Goal: Task Accomplishment & Management: Manage account settings

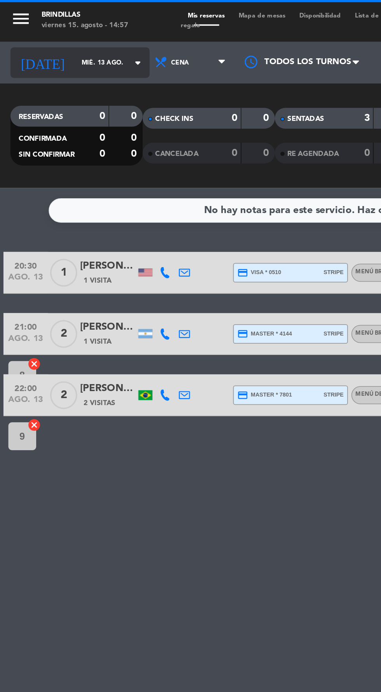
click at [48, 34] on input "mié. 13 ago." at bounding box center [66, 35] width 49 height 12
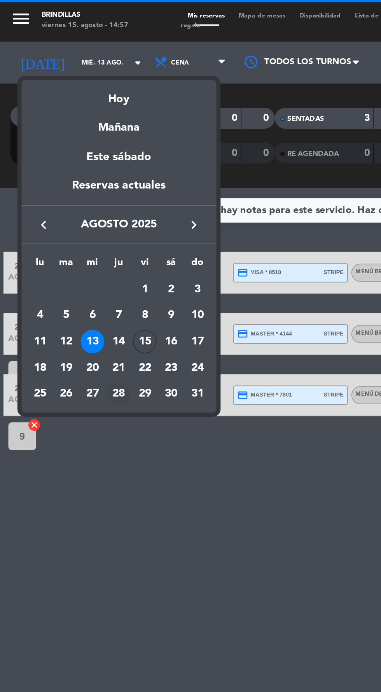
click at [67, 223] on div "28" at bounding box center [66, 220] width 13 height 13
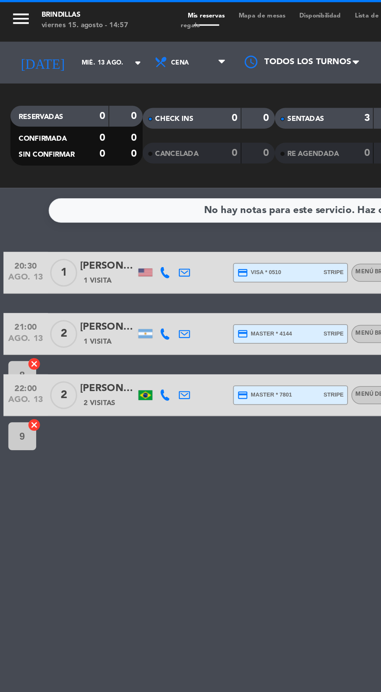
type input "jue. 28 ago."
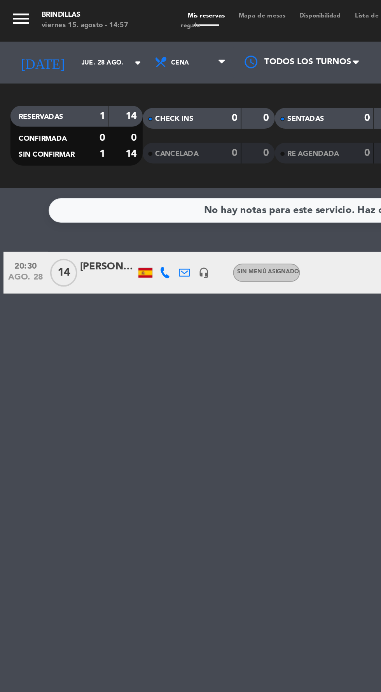
click at [94, 150] on icon at bounding box center [92, 152] width 6 height 6
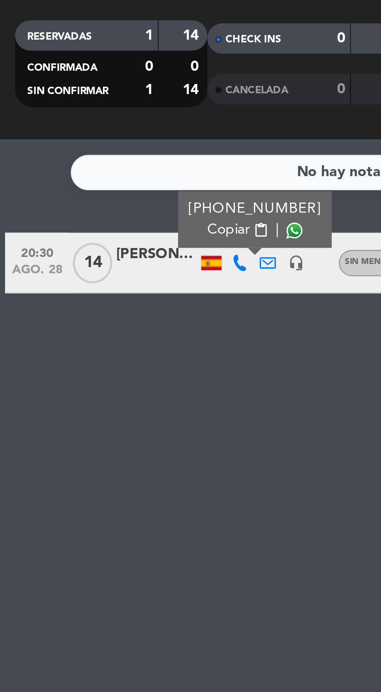
click at [110, 140] on span at bounding box center [113, 140] width 6 height 6
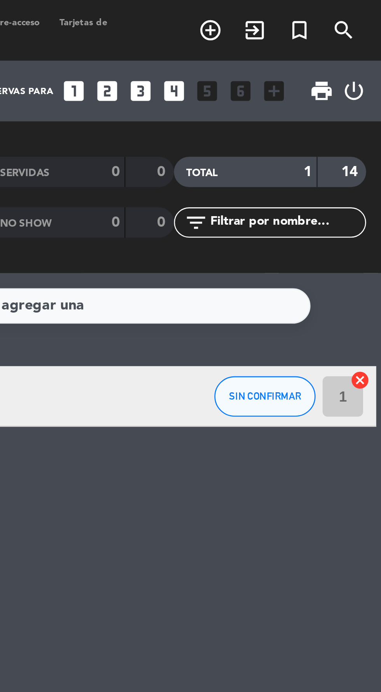
click at [317, 13] on icon "add_circle_outline" at bounding box center [315, 11] width 9 height 9
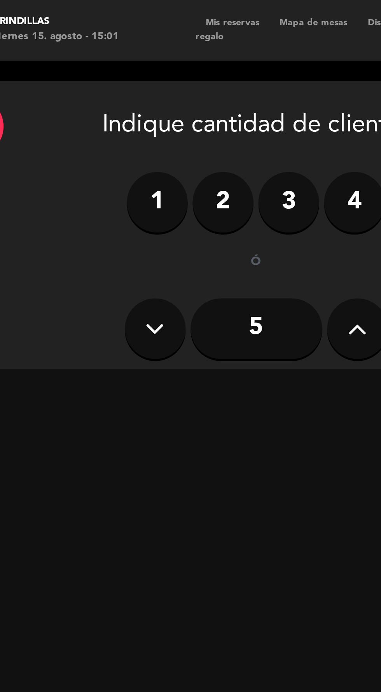
click at [116, 77] on label "2" at bounding box center [111, 77] width 23 height 23
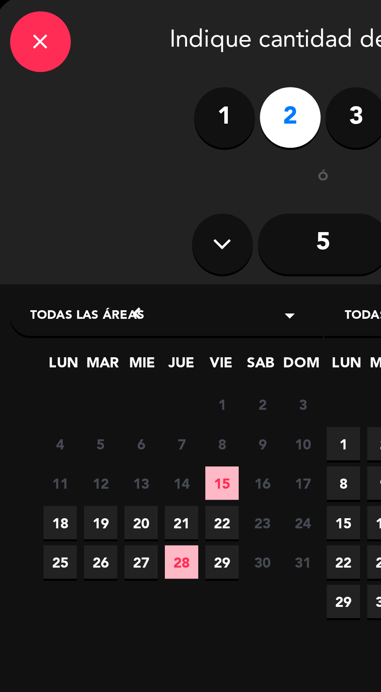
click at [72, 251] on span "28" at bounding box center [69, 248] width 13 height 13
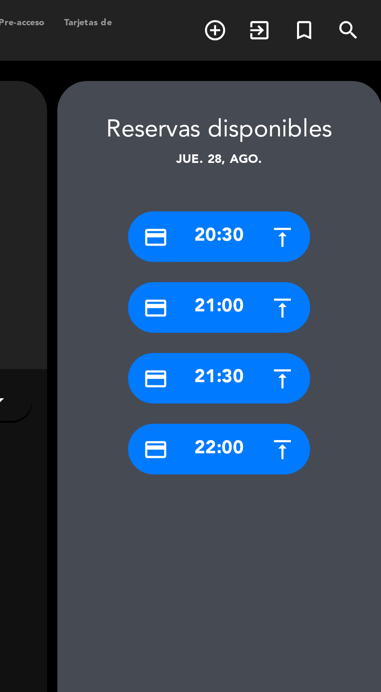
click at [325, 87] on div "credit_card 20:30" at bounding box center [317, 90] width 70 height 19
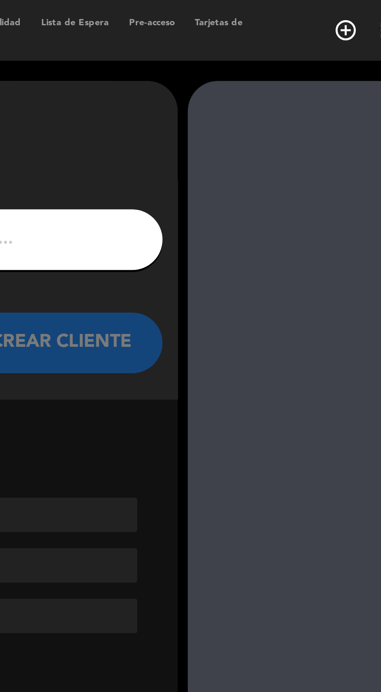
click at [231, 90] on input "1" at bounding box center [125, 92] width 230 height 11
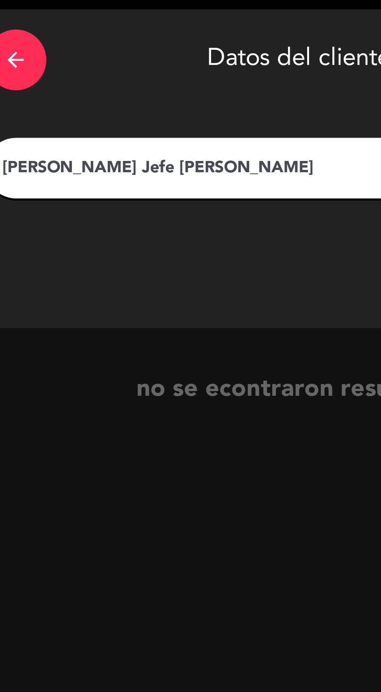
type input "Mariano Jefe Aramburu"
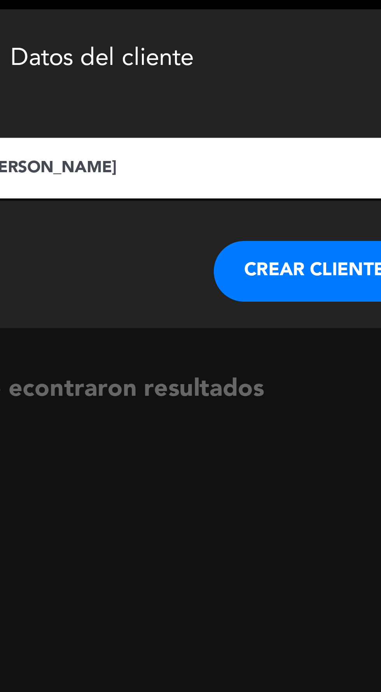
click at [201, 133] on button "CREAR CLIENTE" at bounding box center [206, 131] width 78 height 23
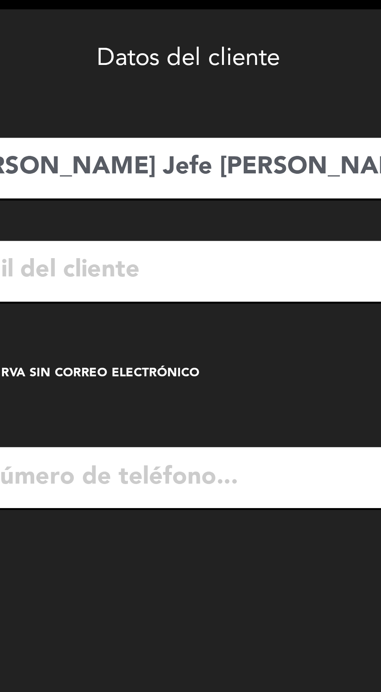
click at [81, 163] on div "check_box_outline_blank Crear reserva sin correo electrónico" at bounding box center [124, 171] width 241 height 23
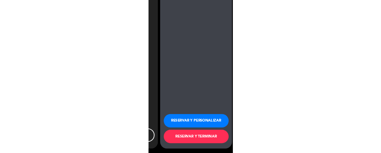
scroll to position [56, 0]
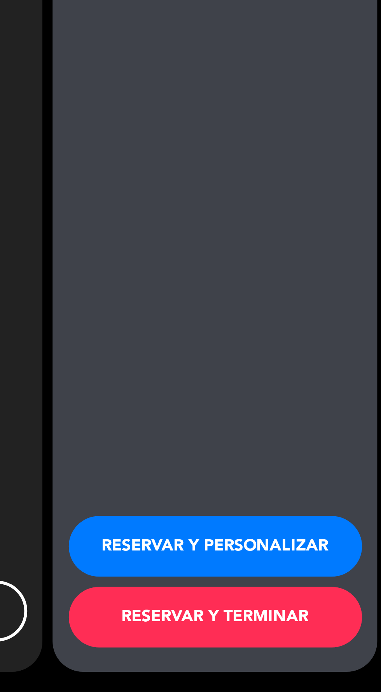
click at [339, 631] on button "RESERVAR Y PERSONALIZAR" at bounding box center [317, 636] width 113 height 23
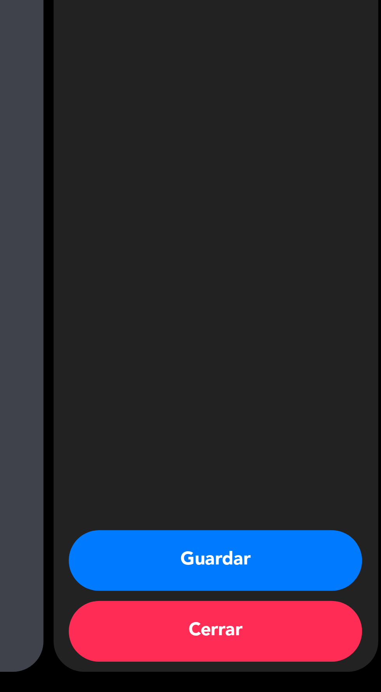
click at [334, 642] on button "Guardar" at bounding box center [317, 641] width 113 height 23
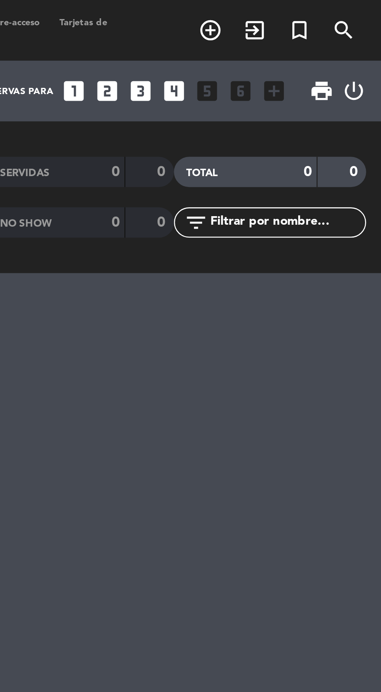
click at [320, 215] on div "menu Brindillas viernes 15. agosto - 15:02 Mis reservas Mapa de mesas Disponibi…" at bounding box center [190, 346] width 381 height 692
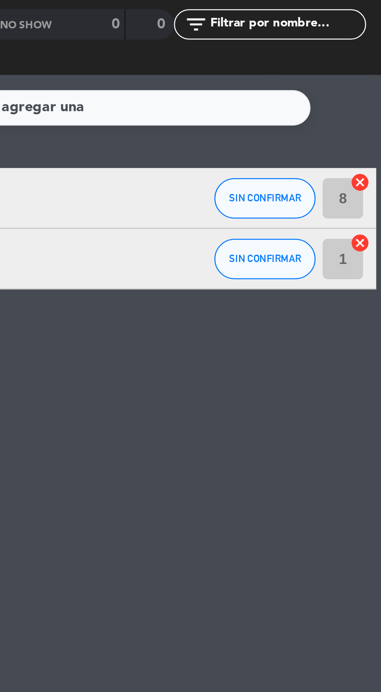
scroll to position [28, 0]
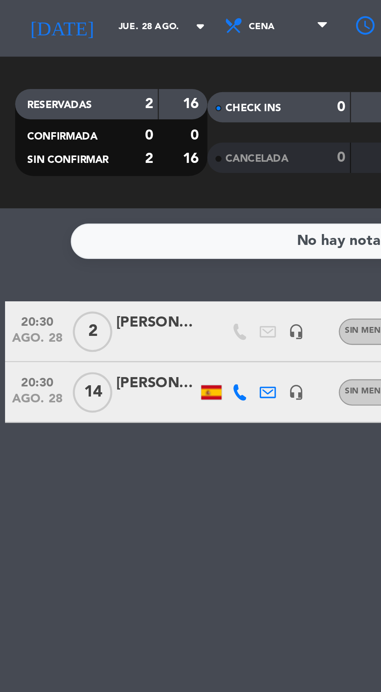
click at [40, 168] on span "14" at bounding box center [35, 176] width 15 height 16
click at [71, 168] on div "MATIAS GRUPO DESIGNER TRIPS ARGENTINA & HYATT" at bounding box center [60, 172] width 31 height 9
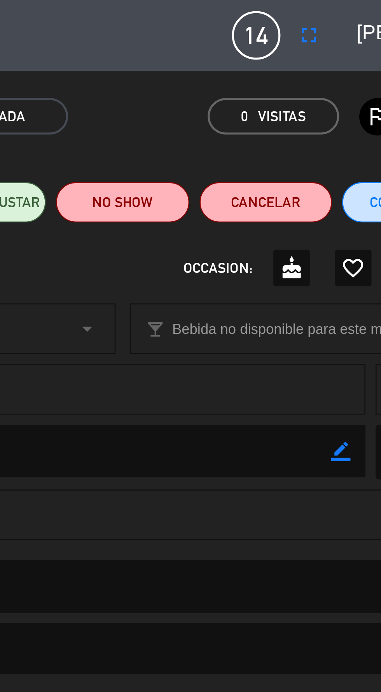
click at [245, 12] on span "14" at bounding box center [242, 13] width 19 height 19
click at [265, 9] on icon "fullscreen" at bounding box center [262, 13] width 9 height 9
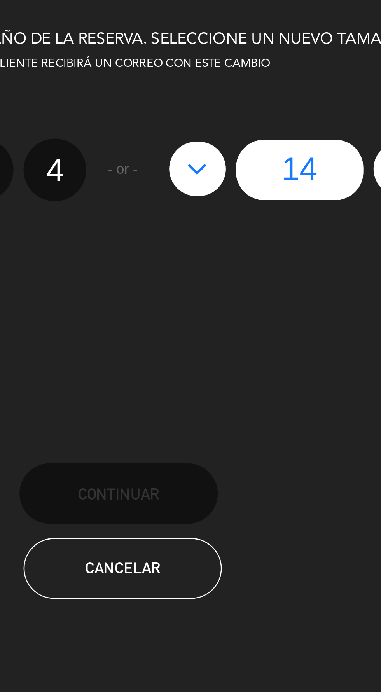
click at [215, 65] on icon at bounding box center [219, 65] width 8 height 12
type input "13"
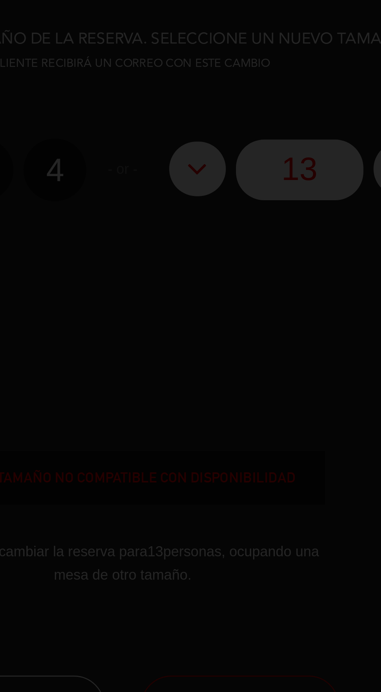
click at [217, 64] on div at bounding box center [190, 346] width 381 height 692
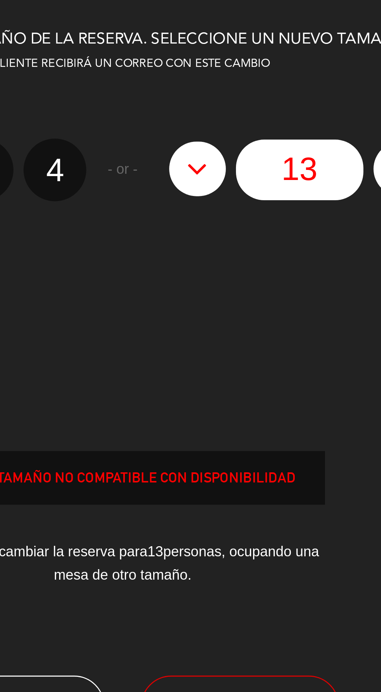
click at [215, 67] on icon at bounding box center [219, 65] width 8 height 12
type input "12"
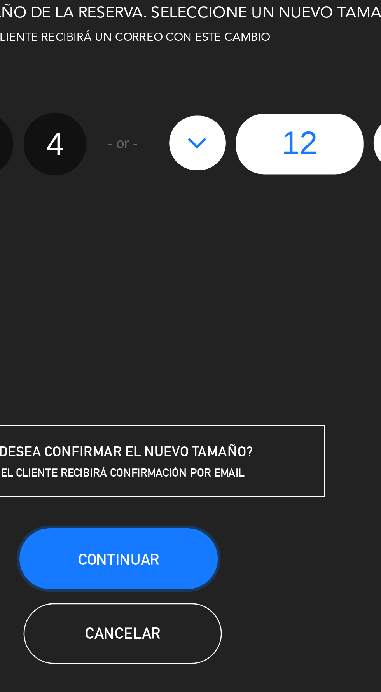
click at [206, 223] on button "Continuar" at bounding box center [189, 224] width 76 height 23
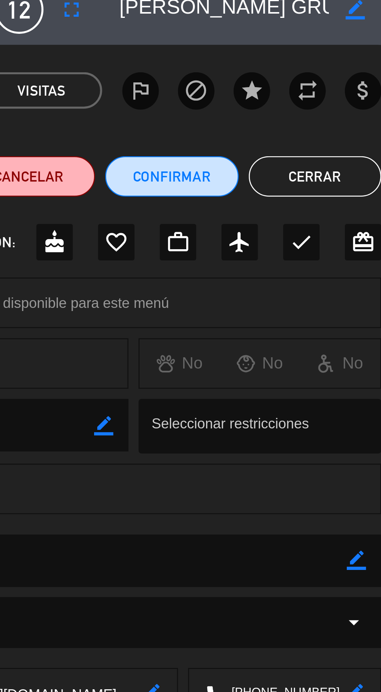
click at [360, 77] on button "Cerrar" at bounding box center [355, 78] width 51 height 16
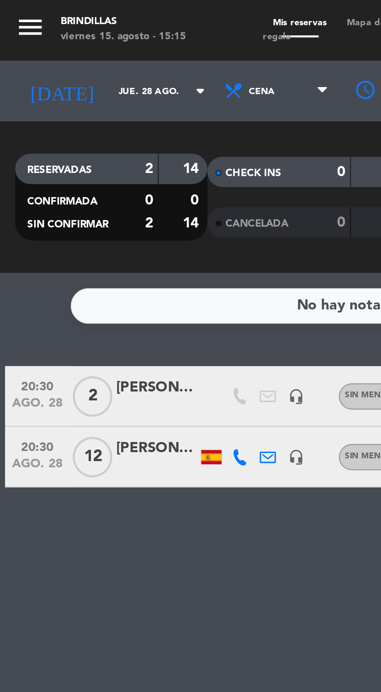
scroll to position [0, 0]
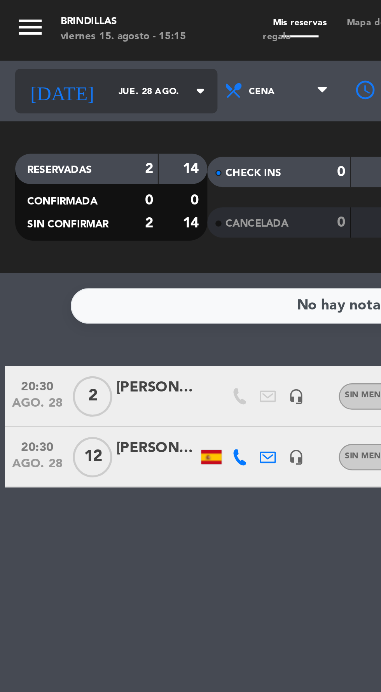
click at [44, 32] on input "jue. 28 ago." at bounding box center [66, 35] width 49 height 12
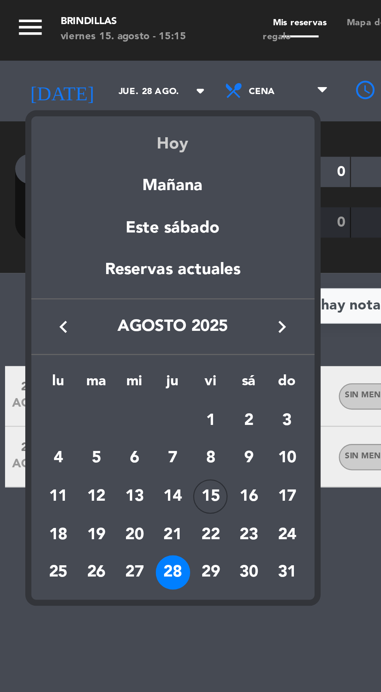
click at [73, 57] on div "Hoy" at bounding box center [66, 53] width 109 height 16
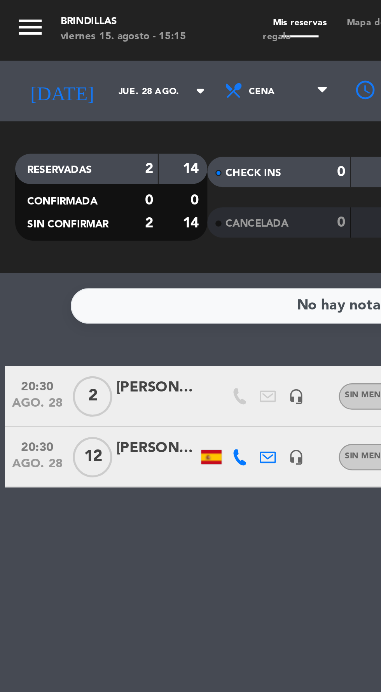
type input "vie. 15 ago."
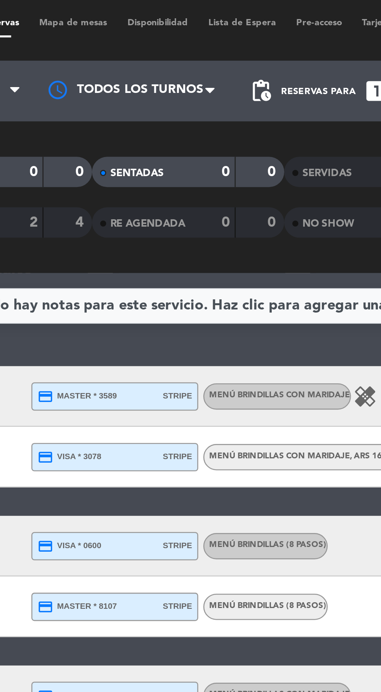
click at [223, 7] on span "Lista de Espera" at bounding box center [211, 9] width 34 height 4
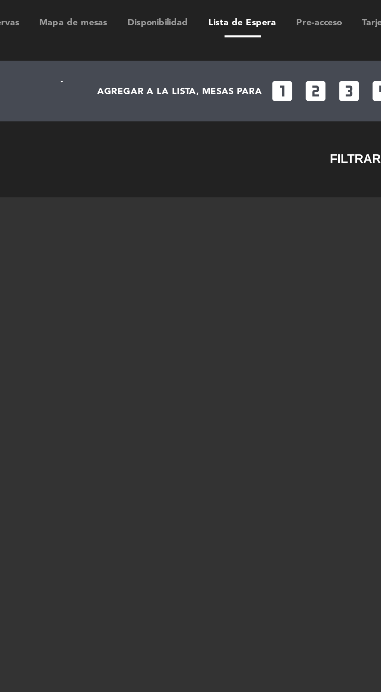
click at [219, 9] on span "Lista de Espera" at bounding box center [211, 9] width 34 height 4
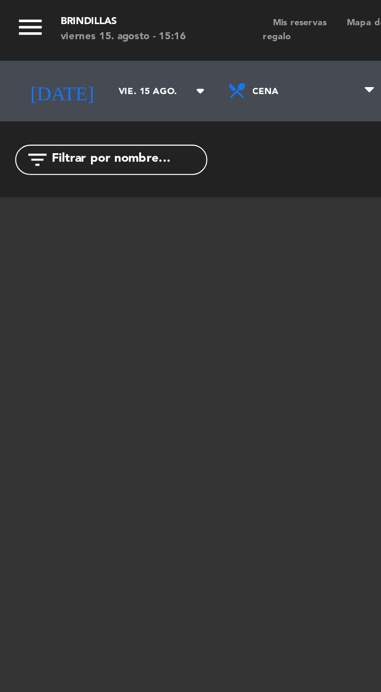
click at [120, 9] on span "Mis reservas" at bounding box center [115, 9] width 28 height 4
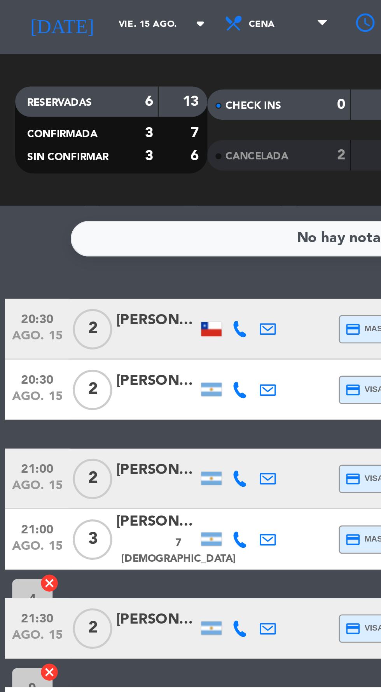
click at [109, 87] on span "CANCELADA" at bounding box center [99, 86] width 24 height 4
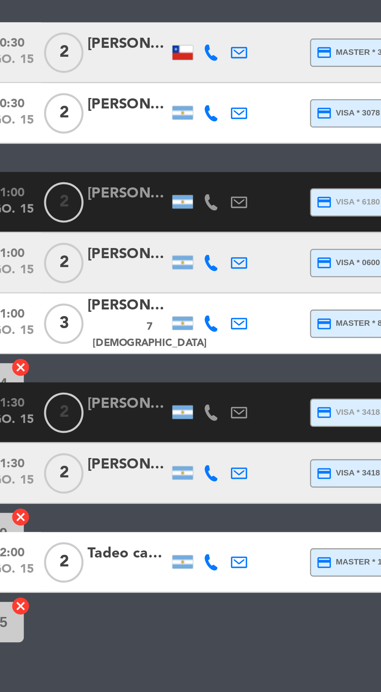
click at [95, 289] on icon at bounding box center [92, 291] width 6 height 6
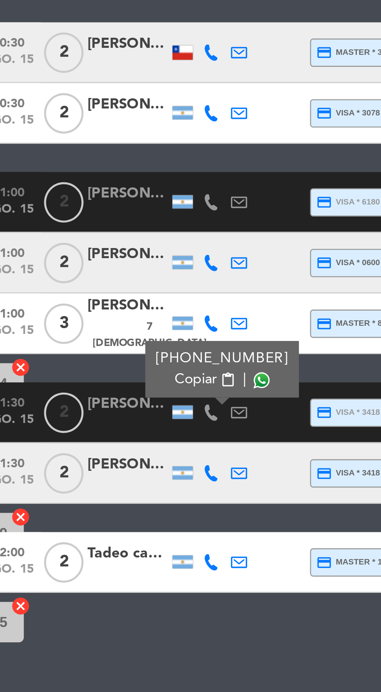
click at [138, 378] on div "No hay notas para este servicio. Haz clic para agregar una 20:30 ago. 15 2 Adam…" at bounding box center [190, 398] width 381 height 587
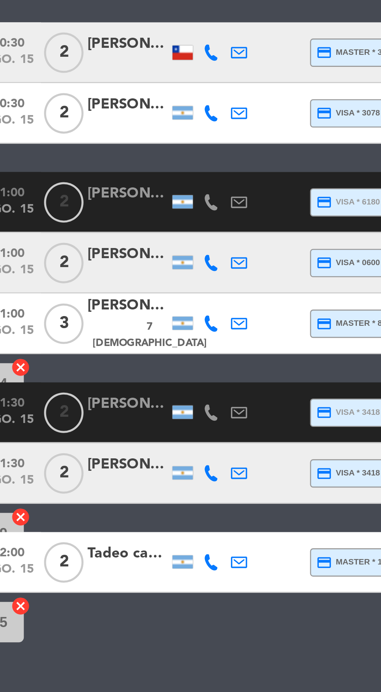
click at [61, 294] on div at bounding box center [60, 295] width 31 height 6
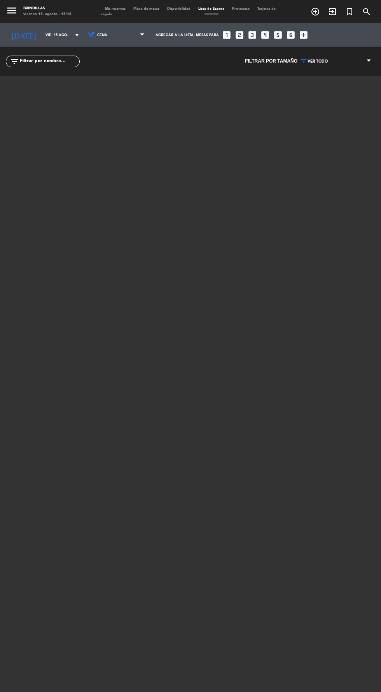
click at [116, 9] on span "Mis reservas" at bounding box center [115, 9] width 28 height 4
click at [56, 27] on div "[DATE] vie. 15 ago. arrow_drop_down" at bounding box center [45, 34] width 78 height 17
